Goal: Task Accomplishment & Management: Manage account settings

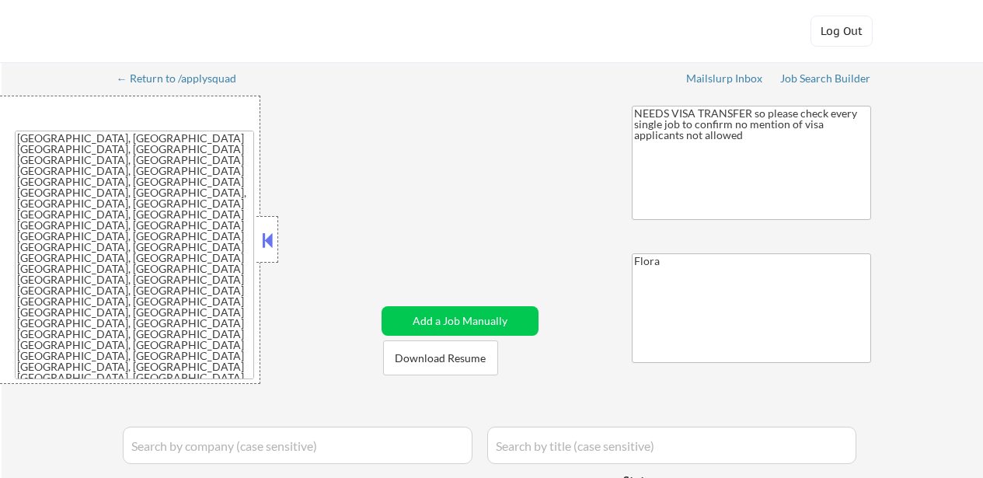
select select ""pending""
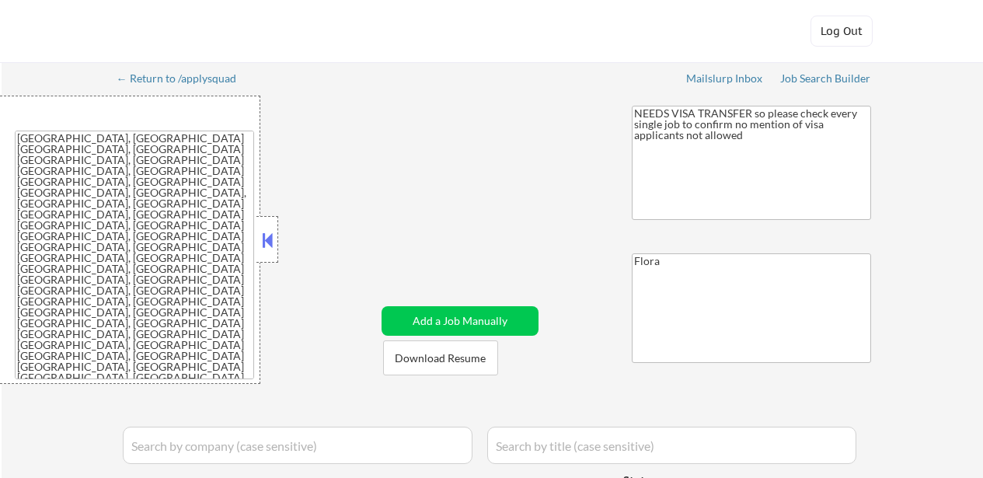
select select ""pending""
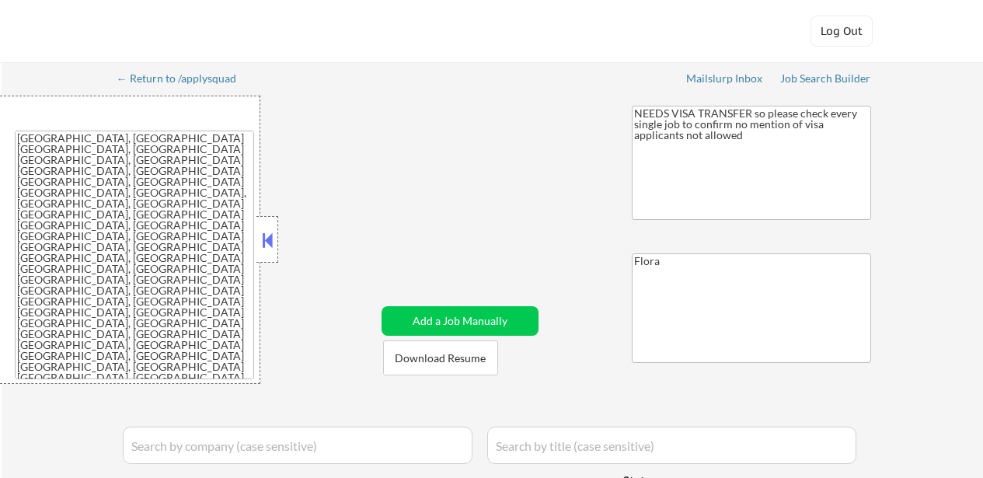
select select ""pending""
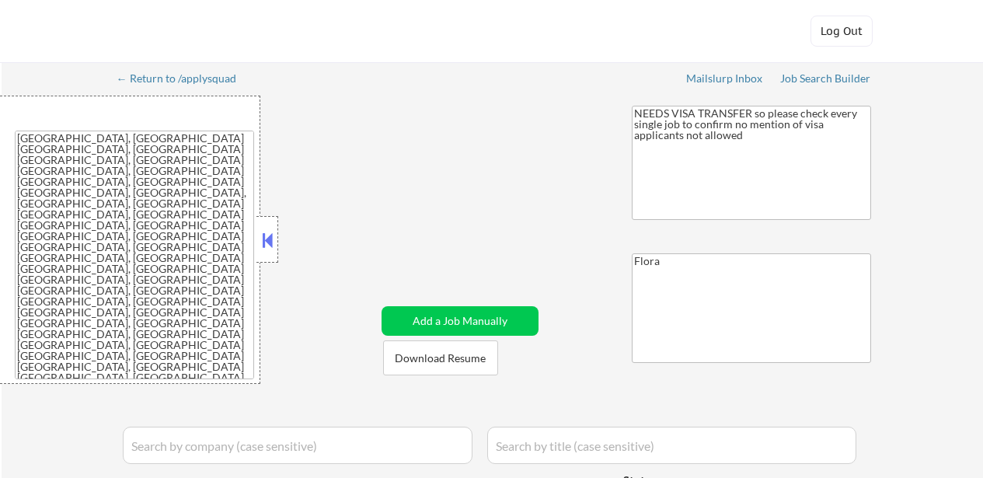
select select ""pending""
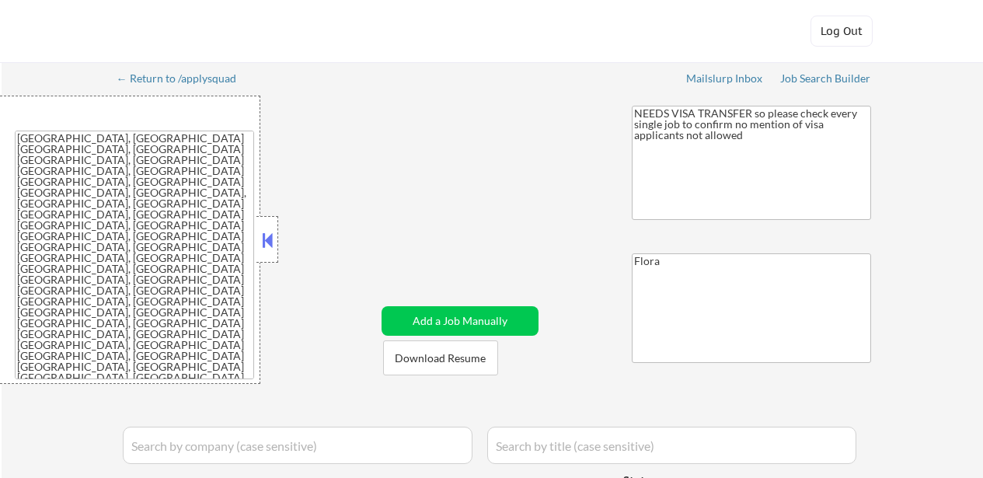
select select ""pending""
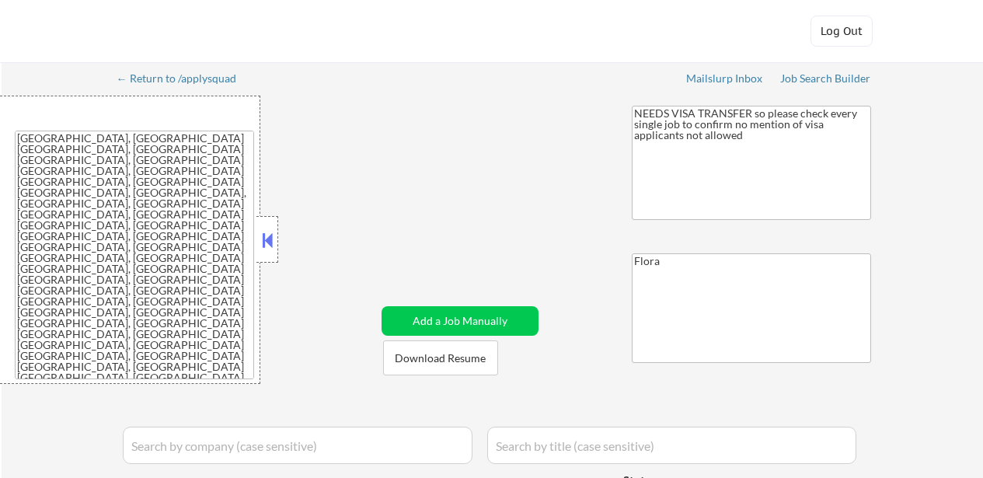
select select ""pending""
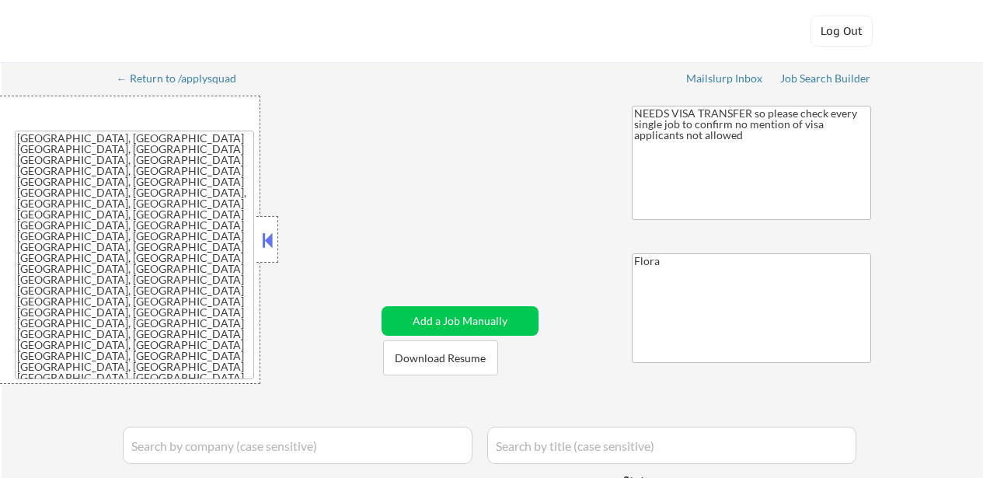
select select ""pending""
select select ""excluded__blocklist_""
select select ""pending""
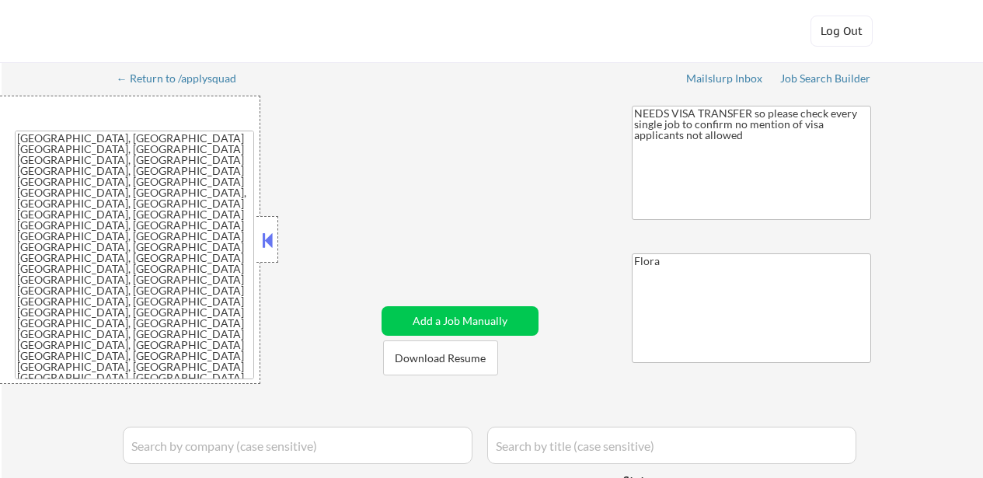
select select ""pending""
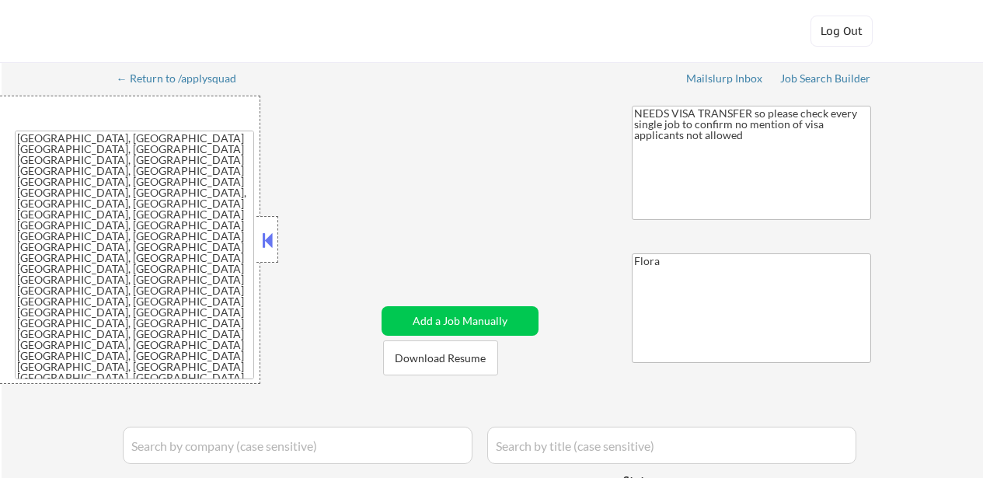
select select ""pending""
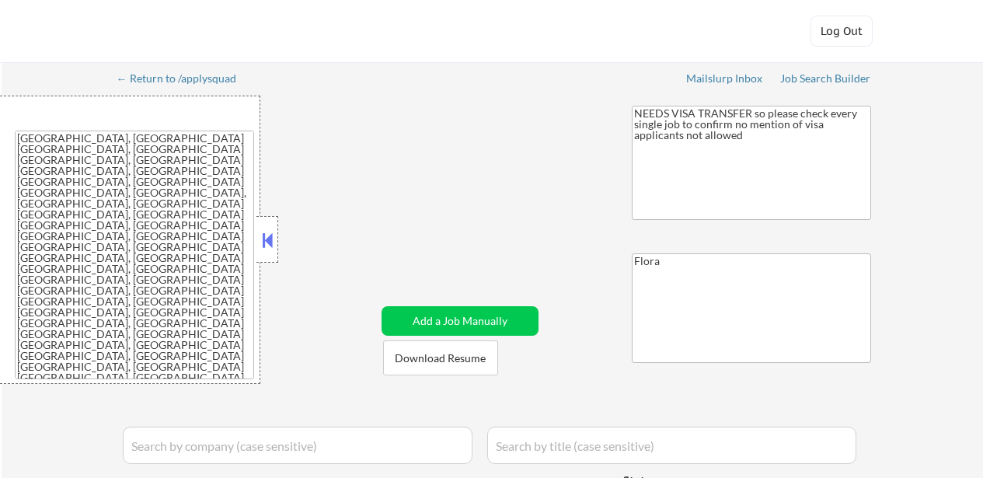
select select ""pending""
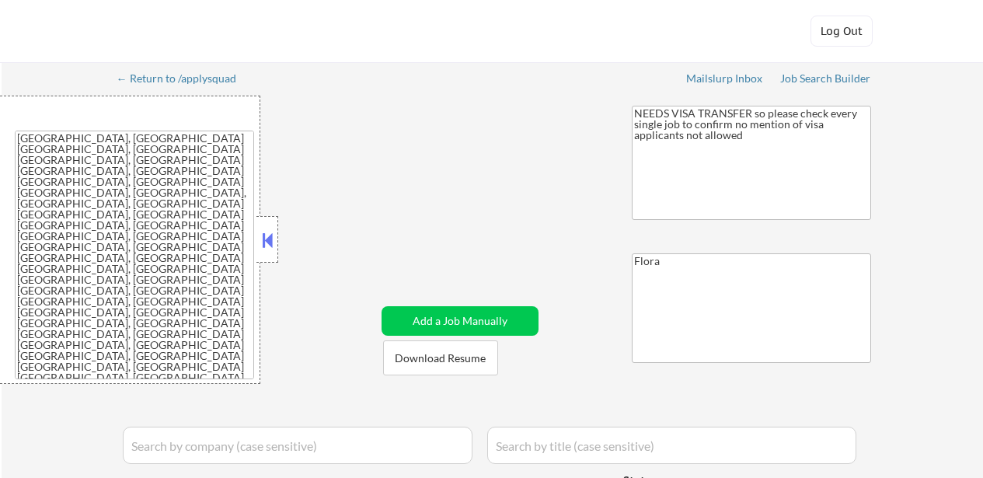
select select ""pending""
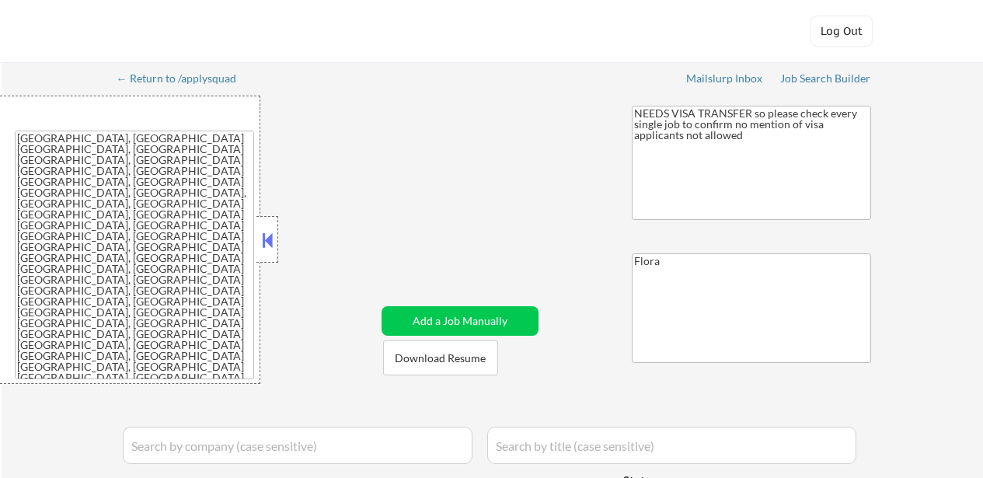
select select ""pending""
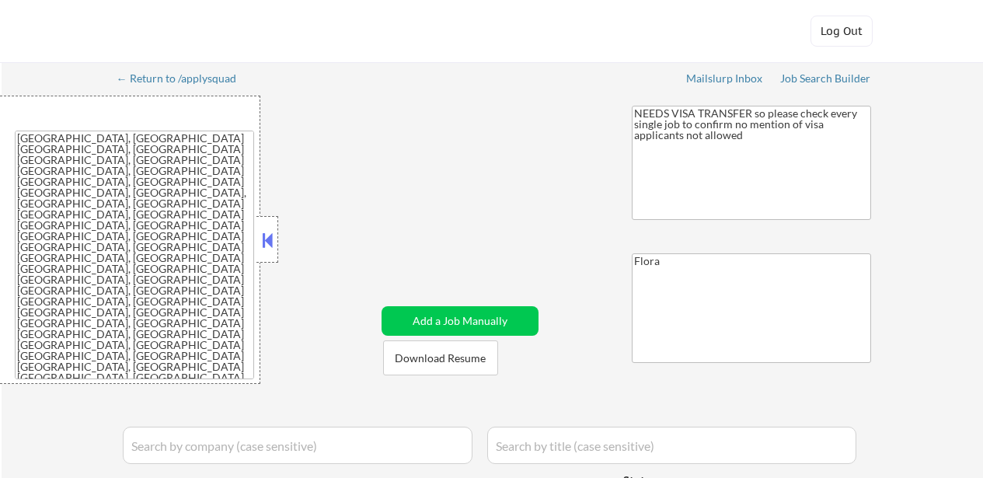
select select ""pending""
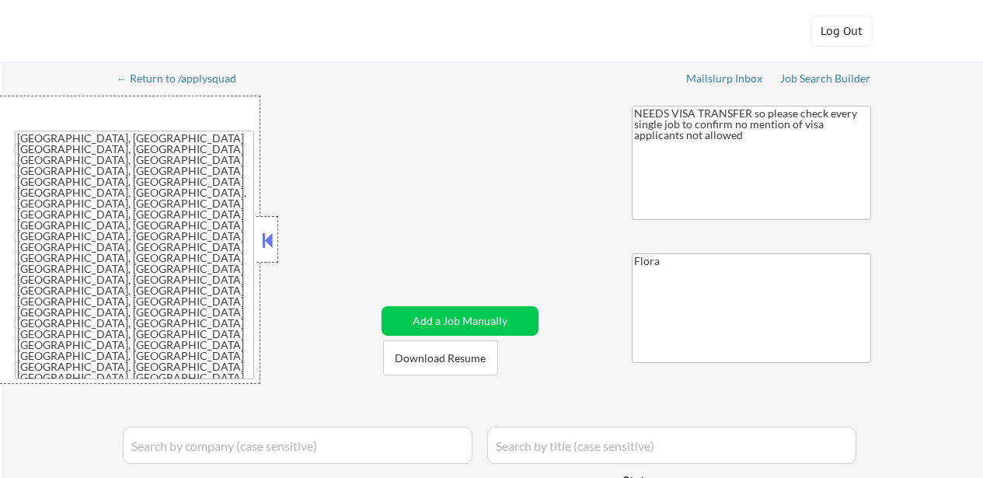
select select ""pending""
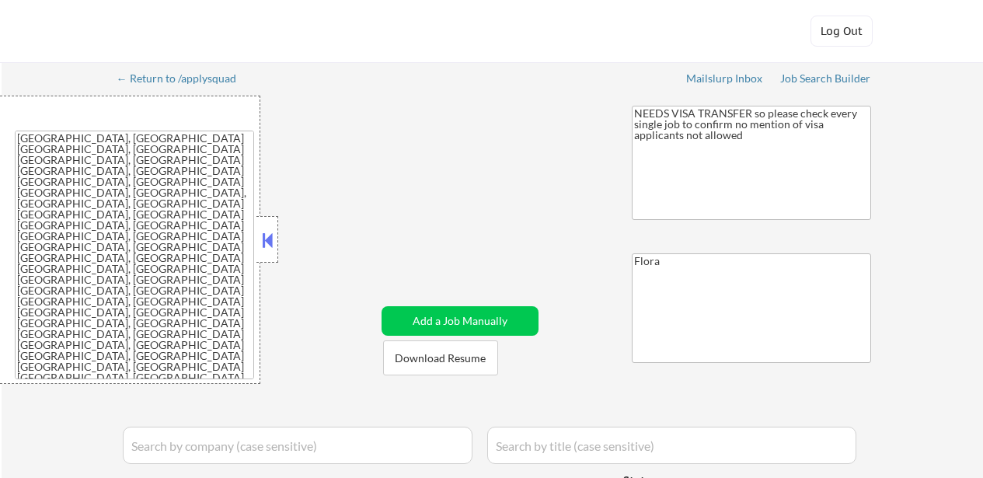
select select ""pending""
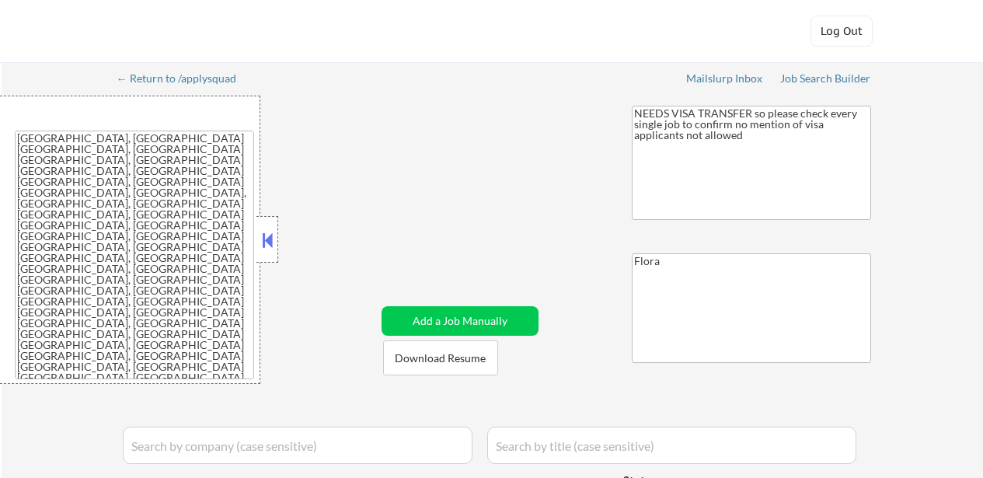
select select ""pending""
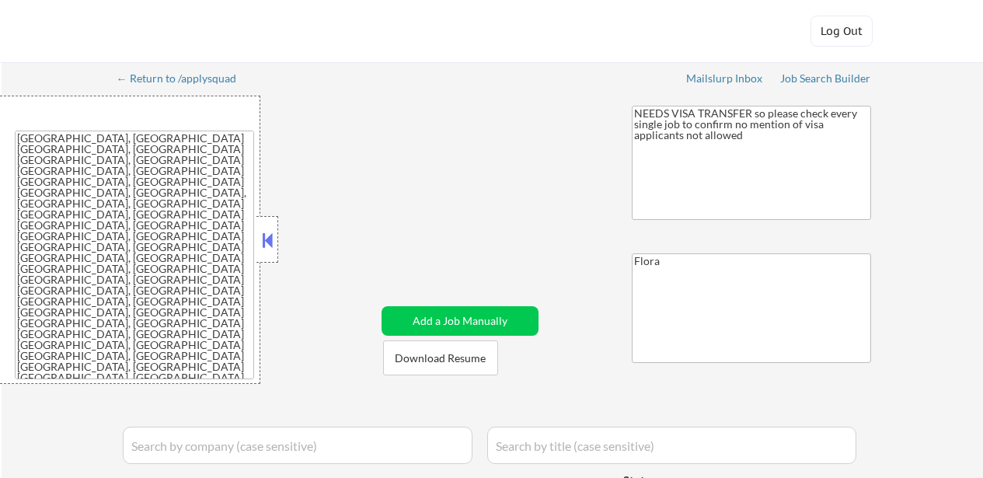
select select ""pending""
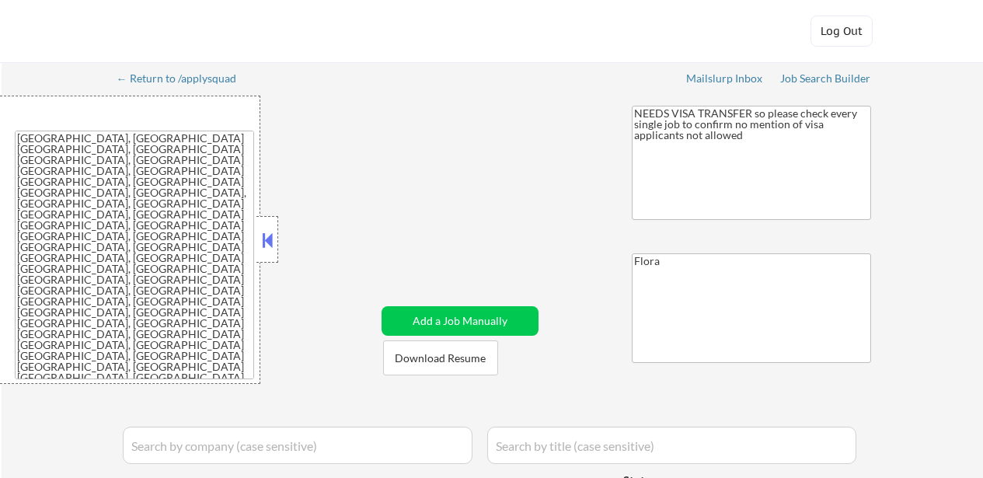
select select ""pending""
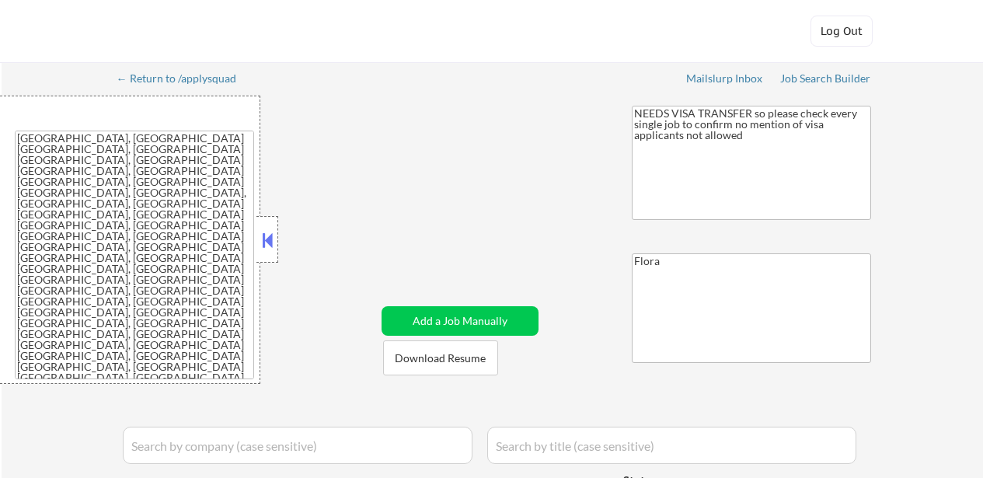
select select ""pending""
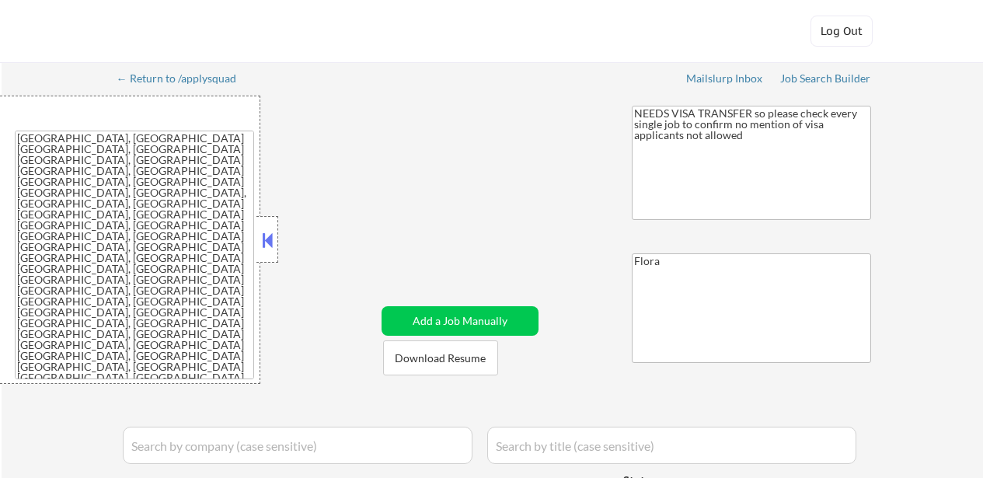
select select ""pending""
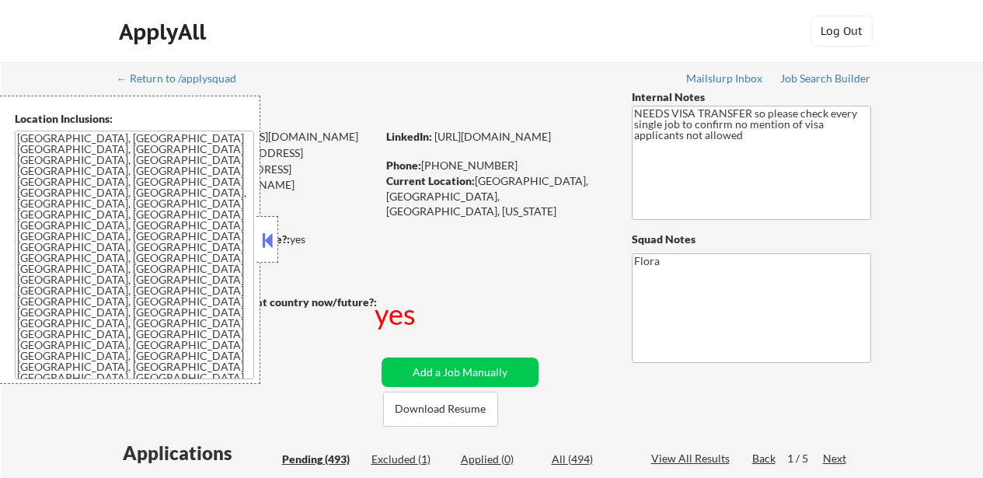
select select ""pending""
click at [274, 237] on button at bounding box center [267, 240] width 17 height 23
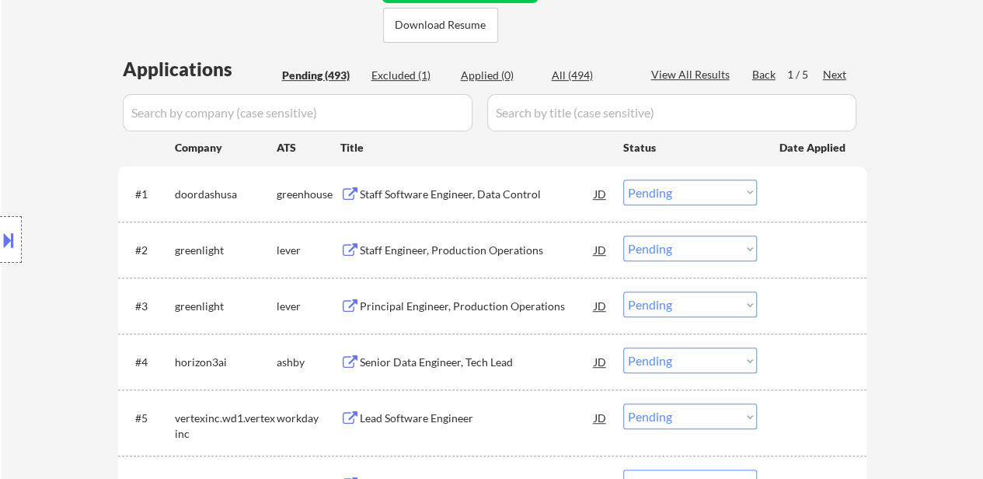
scroll to position [389, 0]
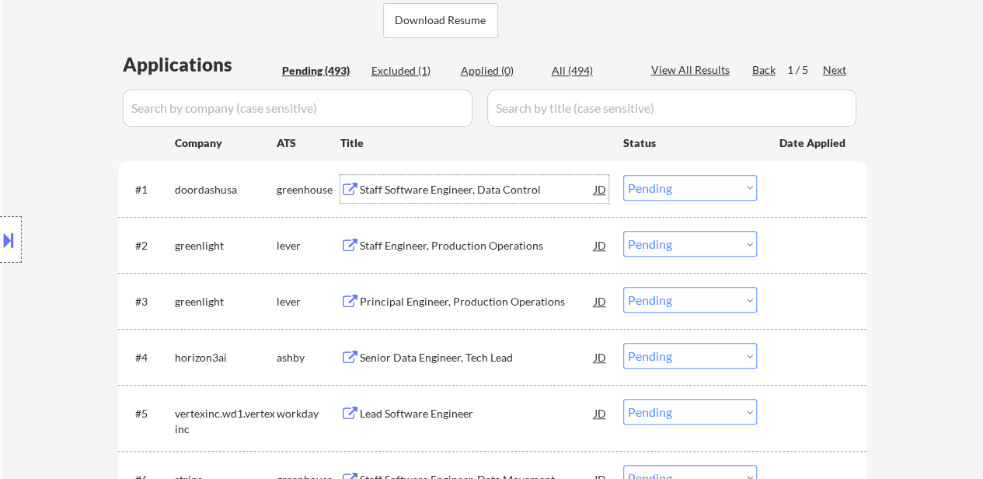
click at [407, 184] on div "Staff Software Engineer, Data Control" at bounding box center [477, 190] width 235 height 16
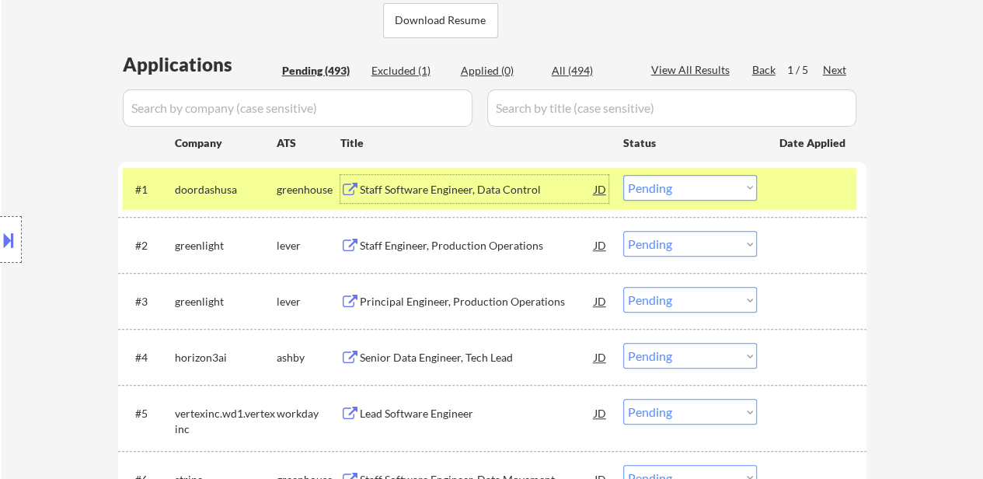
click at [657, 190] on select "Choose an option... Pending Applied Excluded (Questions) Excluded (Expired) Exc…" at bounding box center [690, 188] width 134 height 26
click at [623, 175] on select "Choose an option... Pending Applied Excluded (Questions) Excluded (Expired) Exc…" at bounding box center [690, 188] width 134 height 26
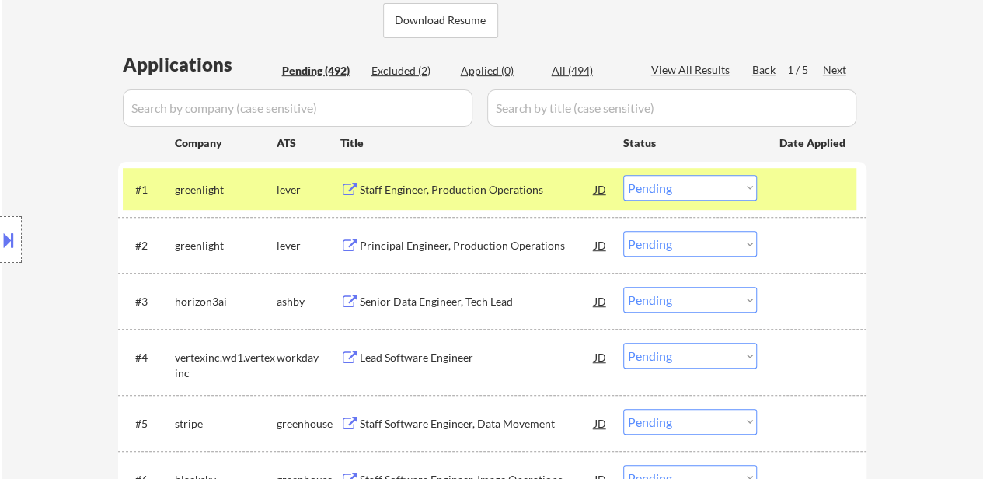
click at [793, 194] on div at bounding box center [814, 189] width 68 height 28
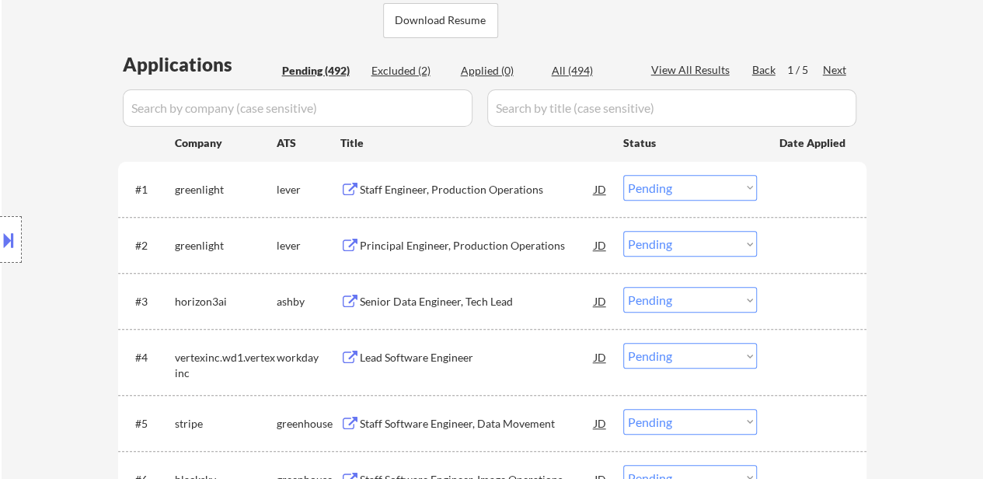
click at [420, 190] on div "Staff Engineer, Production Operations" at bounding box center [477, 190] width 235 height 16
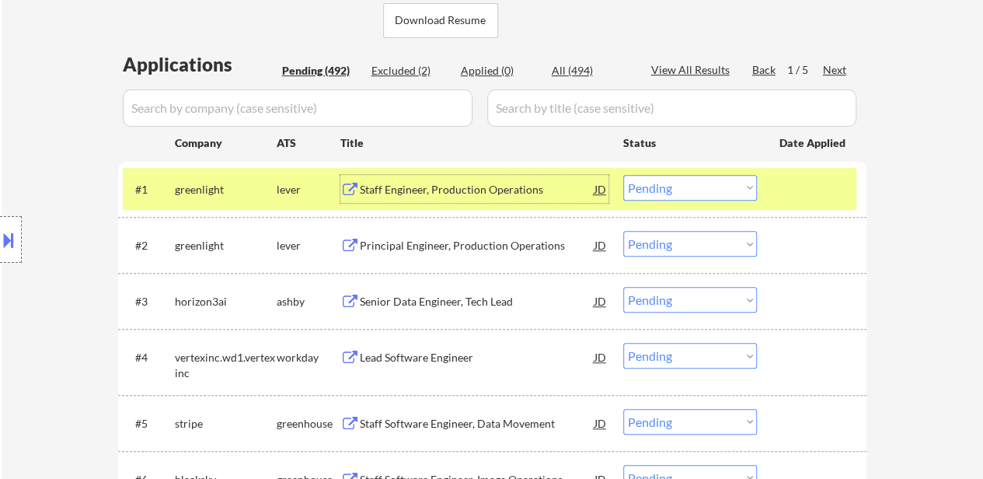
drag, startPoint x: 685, startPoint y: 186, endPoint x: 685, endPoint y: 195, distance: 9.3
click at [685, 186] on select "Choose an option... Pending Applied Excluded (Questions) Excluded (Expired) Exc…" at bounding box center [690, 188] width 134 height 26
click at [623, 175] on select "Choose an option... Pending Applied Excluded (Questions) Excluded (Expired) Exc…" at bounding box center [690, 188] width 134 height 26
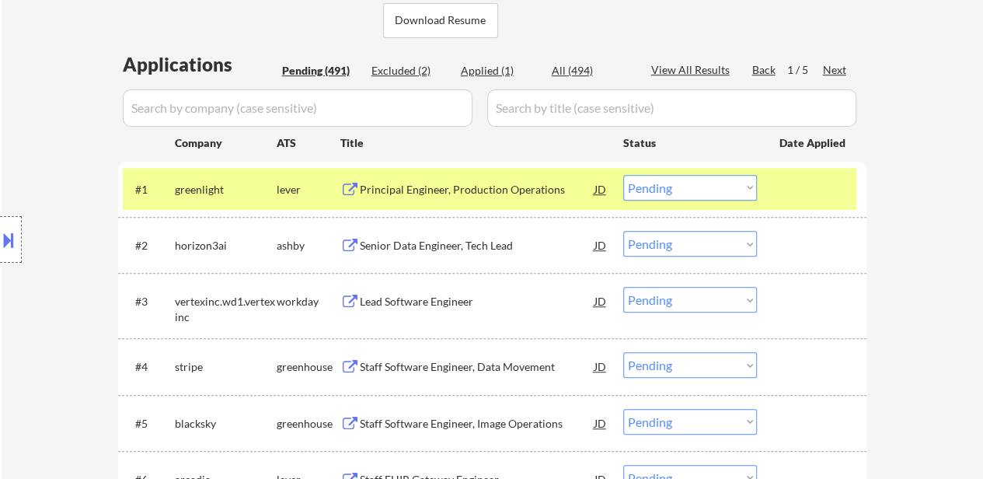
click at [483, 65] on div "Applied (1)" at bounding box center [500, 71] width 78 height 16
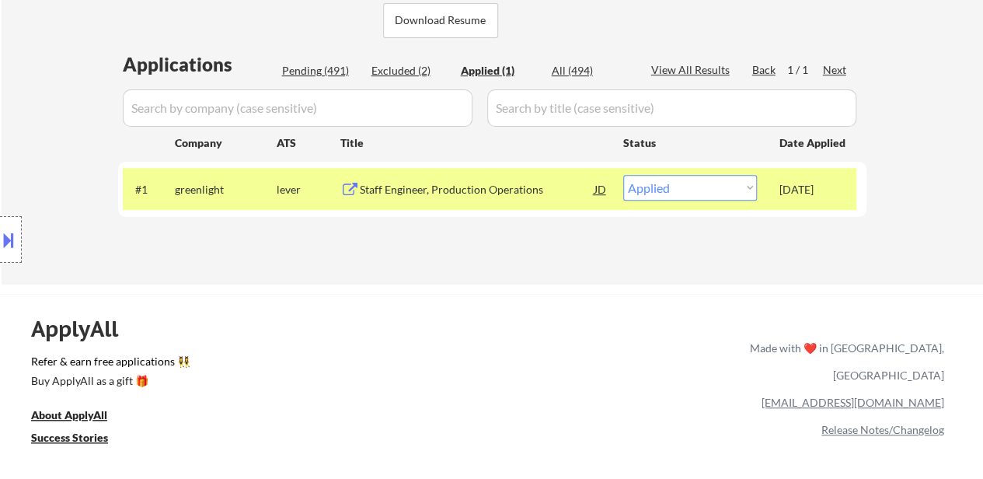
click at [330, 69] on div "Pending (491)" at bounding box center [321, 71] width 78 height 16
select select ""pending""
